Goal: Information Seeking & Learning: Find specific fact

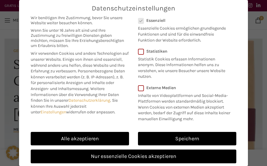
scroll to position [29, 0]
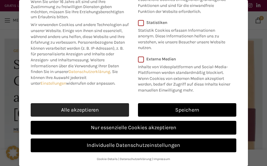
click at [78, 109] on link "Alle akzeptieren" at bounding box center [80, 110] width 98 height 14
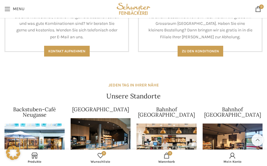
scroll to position [567, 0]
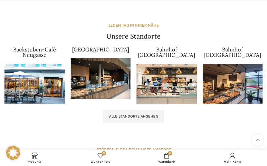
click at [109, 76] on img at bounding box center [101, 78] width 60 height 40
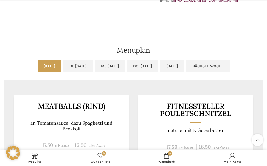
scroll to position [268, 0]
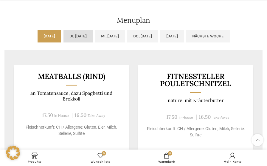
click at [66, 37] on link "Di, [DATE]" at bounding box center [78, 36] width 29 height 13
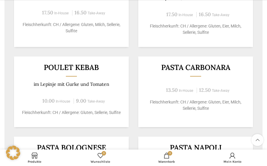
scroll to position [401, 0]
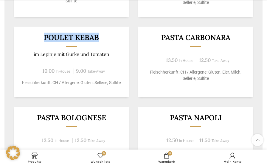
drag, startPoint x: 43, startPoint y: 39, endPoint x: 102, endPoint y: 41, distance: 59.1
click at [102, 41] on div "Poulet Kebab im Lepinje mit Gurke und Tomaten 10.00 In-House 9.00 Take-Away Fle…" at bounding box center [71, 62] width 115 height 70
drag, startPoint x: 102, startPoint y: 41, endPoint x: 101, endPoint y: 46, distance: 4.6
click at [101, 46] on div "Poulet Kebab im Lepinje mit Gurke und Tomaten 10.00 In-House 9.00 Take-Away Fle…" at bounding box center [71, 62] width 115 height 70
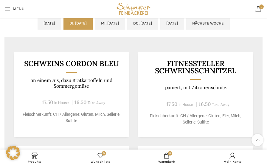
scroll to position [251, 0]
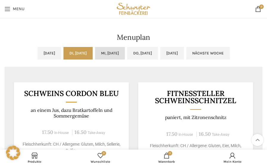
click at [107, 52] on link "Mi, [DATE]" at bounding box center [110, 53] width 30 height 13
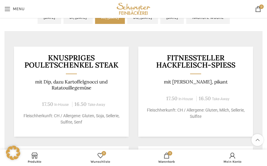
scroll to position [227, 0]
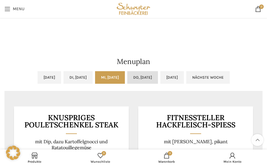
click at [150, 74] on link "Do, [DATE]" at bounding box center [142, 77] width 31 height 13
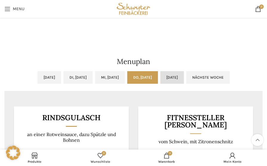
click at [184, 75] on link "[DATE]" at bounding box center [172, 77] width 24 height 13
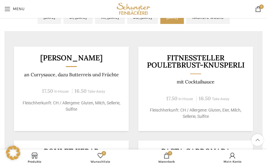
scroll to position [257, 0]
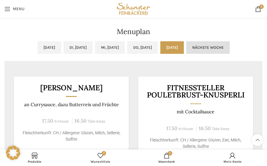
click at [230, 50] on link "Nächste Woche" at bounding box center [208, 47] width 44 height 13
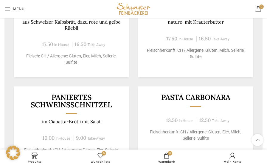
scroll to position [227, 0]
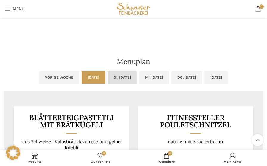
click at [113, 73] on link "Di, [DATE]" at bounding box center [122, 77] width 29 height 13
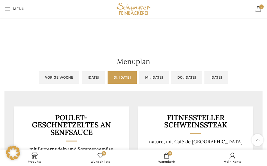
scroll to position [197, 0]
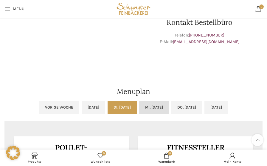
click at [152, 105] on link "Mi, [DATE]" at bounding box center [154, 107] width 30 height 13
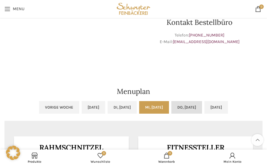
click at [191, 106] on link "Do, [DATE]" at bounding box center [186, 107] width 31 height 13
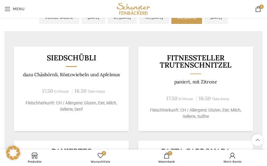
scroll to position [257, 0]
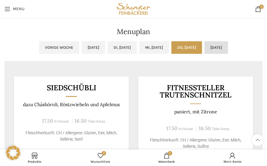
click at [227, 49] on link "[DATE]" at bounding box center [217, 47] width 24 height 13
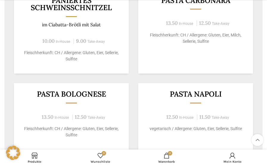
scroll to position [496, 0]
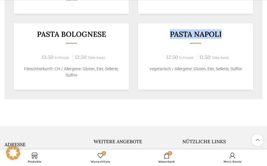
drag, startPoint x: 222, startPoint y: 35, endPoint x: 169, endPoint y: 35, distance: 52.8
click at [169, 35] on h3 "Pasta Napoli" at bounding box center [196, 33] width 100 height 7
copy h3 "Pasta Napoli"
